Goal: Task Accomplishment & Management: Use online tool/utility

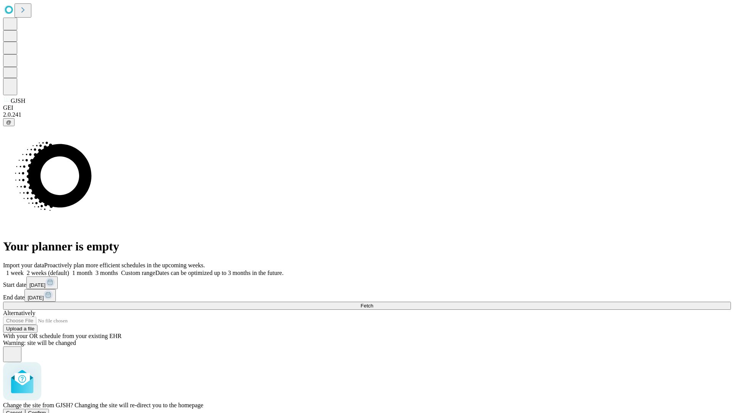
click at [46, 410] on span "Confirm" at bounding box center [37, 413] width 18 height 6
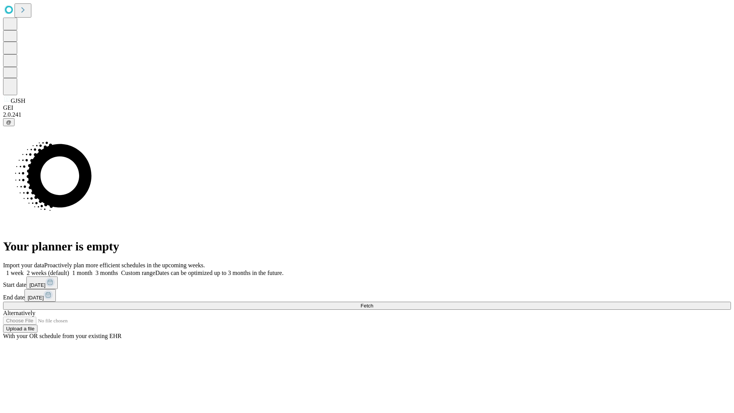
click at [24, 270] on label "1 week" at bounding box center [13, 273] width 21 height 6
click at [373, 303] on span "Fetch" at bounding box center [367, 306] width 13 height 6
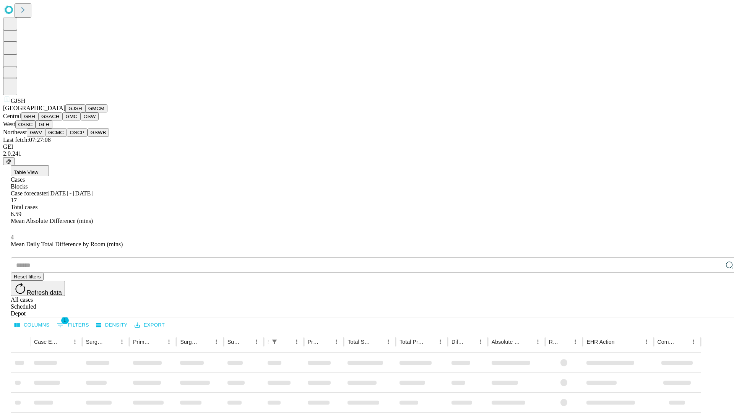
click at [85, 112] on button "GMCM" at bounding box center [96, 108] width 22 height 8
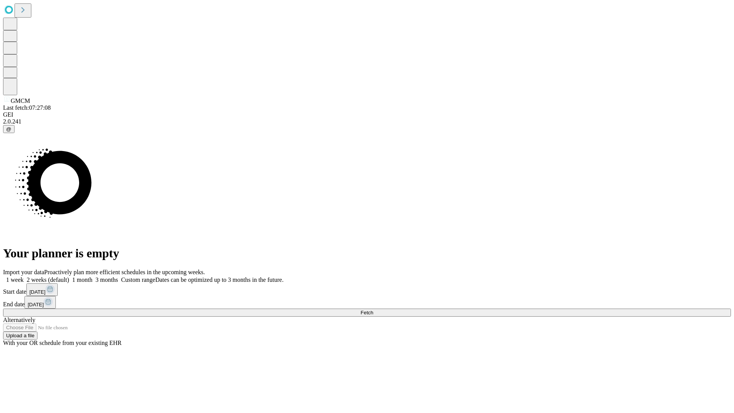
click at [24, 276] on label "1 week" at bounding box center [13, 279] width 21 height 6
click at [373, 310] on span "Fetch" at bounding box center [367, 313] width 13 height 6
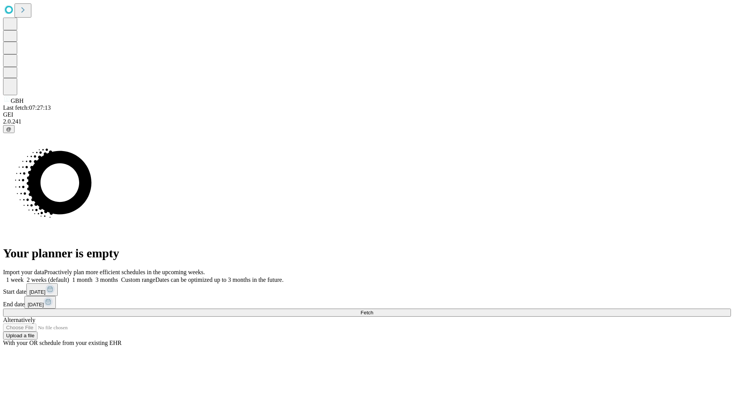
click at [24, 276] on label "1 week" at bounding box center [13, 279] width 21 height 6
click at [373, 310] on span "Fetch" at bounding box center [367, 313] width 13 height 6
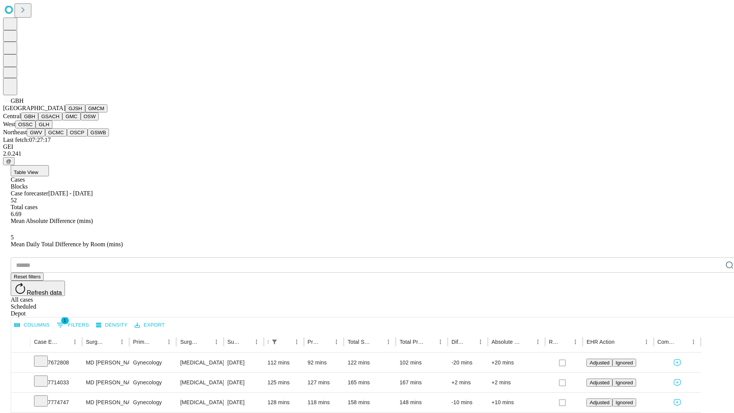
click at [59, 120] on button "GSACH" at bounding box center [50, 116] width 24 height 8
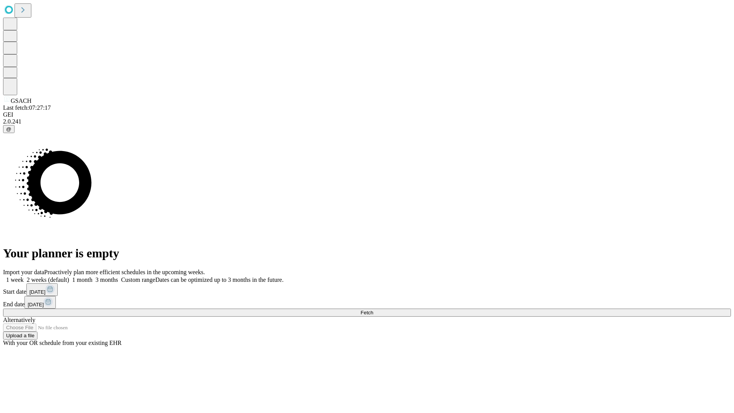
click at [24, 276] on label "1 week" at bounding box center [13, 279] width 21 height 6
click at [373, 310] on span "Fetch" at bounding box center [367, 313] width 13 height 6
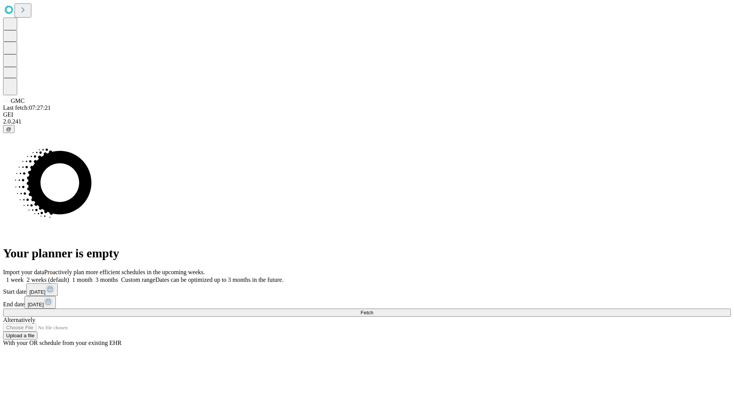
click at [24, 276] on label "1 week" at bounding box center [13, 279] width 21 height 6
click at [373, 310] on span "Fetch" at bounding box center [367, 313] width 13 height 6
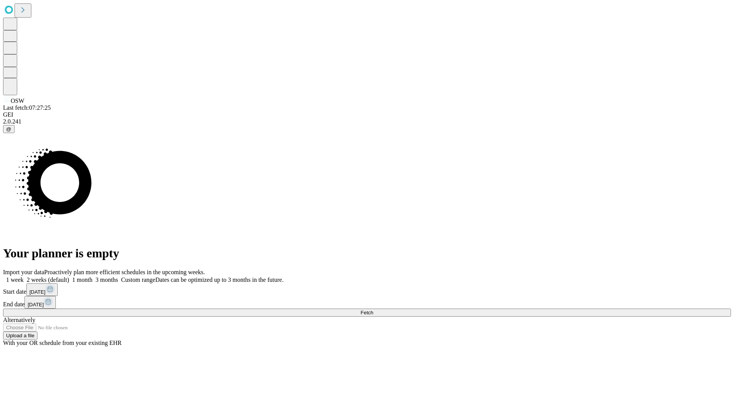
click at [24, 276] on label "1 week" at bounding box center [13, 279] width 21 height 6
click at [373, 310] on span "Fetch" at bounding box center [367, 313] width 13 height 6
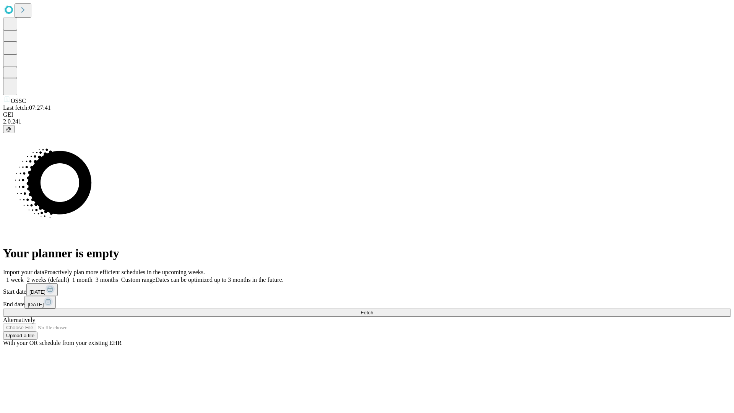
click at [24, 276] on label "1 week" at bounding box center [13, 279] width 21 height 6
click at [373, 310] on span "Fetch" at bounding box center [367, 313] width 13 height 6
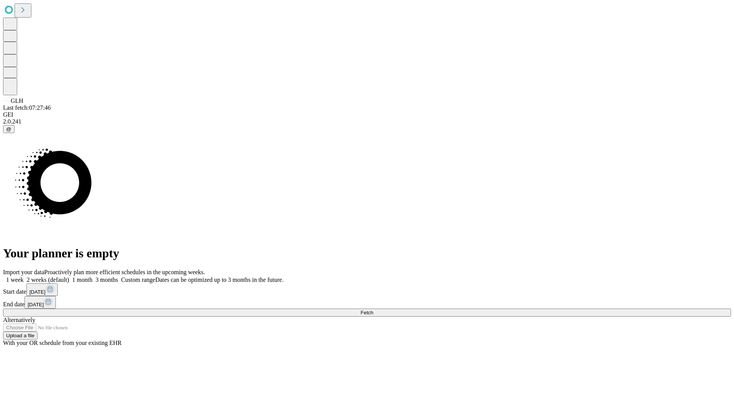
click at [24, 276] on label "1 week" at bounding box center [13, 279] width 21 height 6
click at [373, 310] on span "Fetch" at bounding box center [367, 313] width 13 height 6
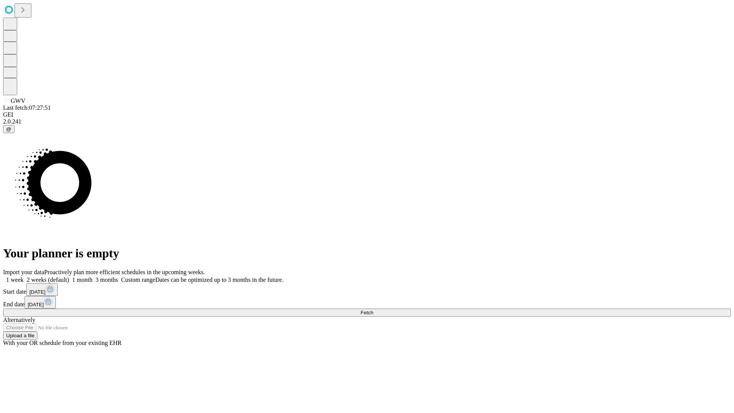
click at [373, 310] on span "Fetch" at bounding box center [367, 313] width 13 height 6
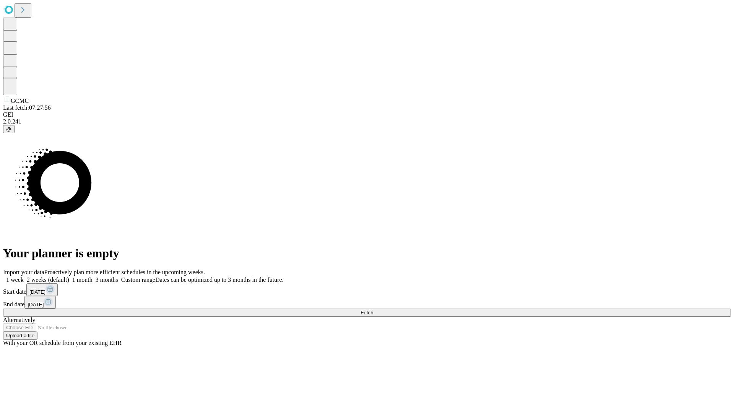
click at [24, 276] on label "1 week" at bounding box center [13, 279] width 21 height 6
click at [373, 310] on span "Fetch" at bounding box center [367, 313] width 13 height 6
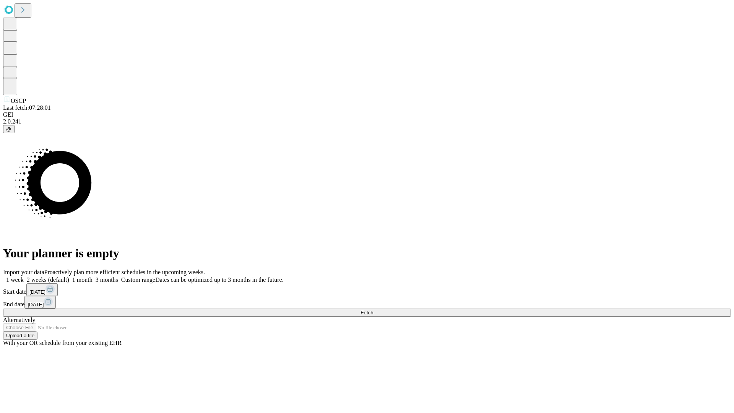
click at [24, 276] on label "1 week" at bounding box center [13, 279] width 21 height 6
click at [373, 310] on span "Fetch" at bounding box center [367, 313] width 13 height 6
